Goal: Navigation & Orientation: Go to known website

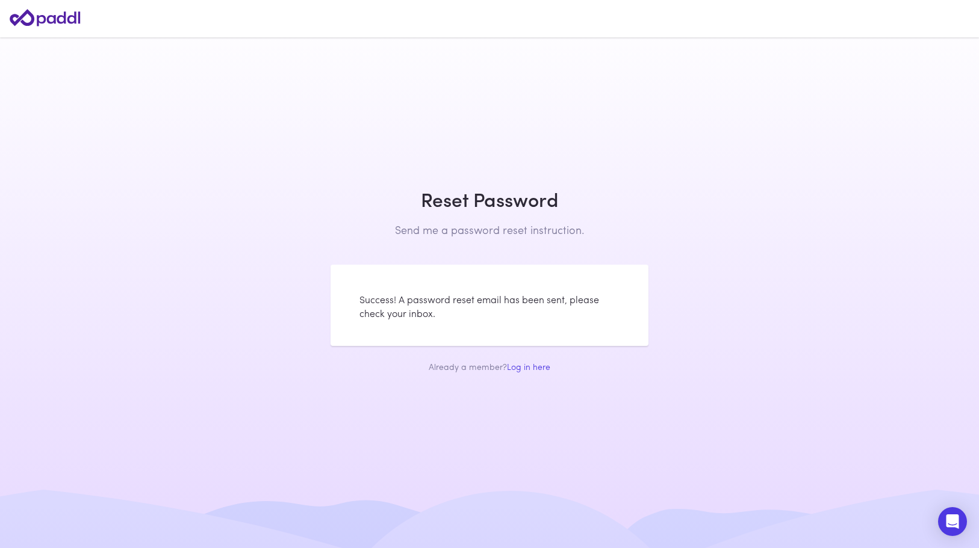
drag, startPoint x: 0, startPoint y: 0, endPoint x: 698, endPoint y: 111, distance: 706.8
click at [698, 111] on main "Log In to Paddl Welcome! Enter your details to log in. Sign Up to Paddl Welcome…" at bounding box center [489, 274] width 979 height 548
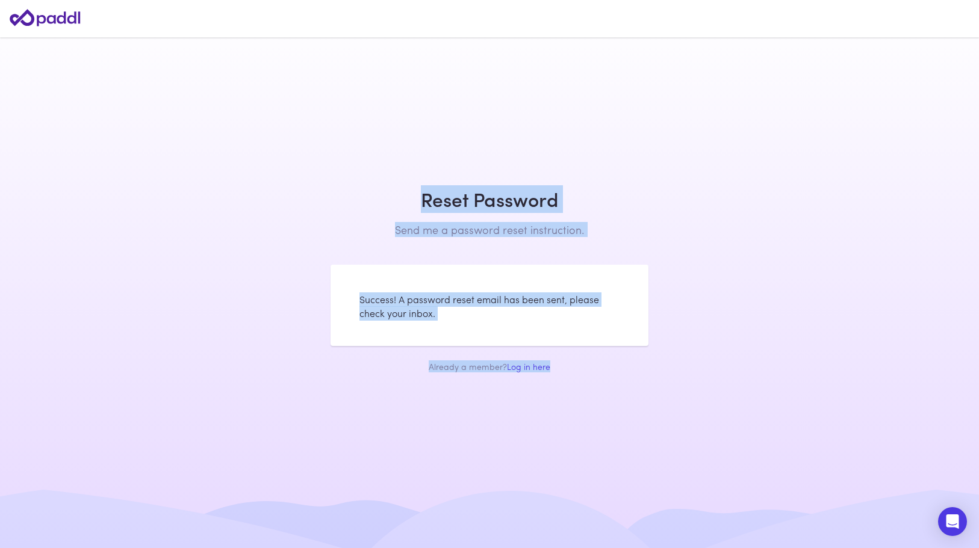
drag, startPoint x: 711, startPoint y: 418, endPoint x: 114, endPoint y: 75, distance: 687.7
click at [114, 75] on main "Log In to Paddl Welcome! Enter your details to log in. Sign Up to Paddl Welcome…" at bounding box center [489, 274] width 979 height 548
click at [477, 254] on div "Log In to Paddl Welcome! Enter your details to log in. Sign Up to Paddl Welcome…" at bounding box center [489, 274] width 337 height 216
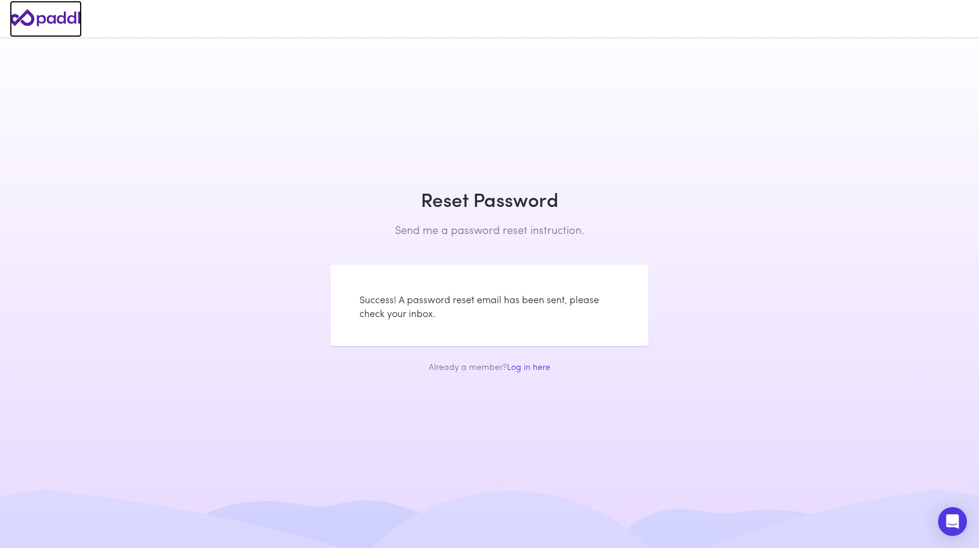
click at [68, 23] on icon at bounding box center [46, 18] width 72 height 34
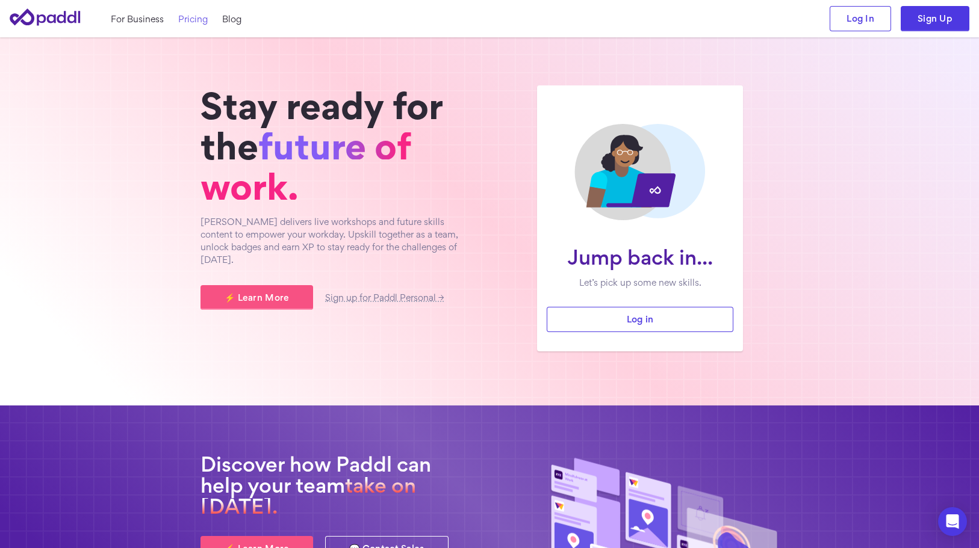
click at [188, 20] on link "Pricing" at bounding box center [192, 19] width 29 height 13
